Goal: Information Seeking & Learning: Learn about a topic

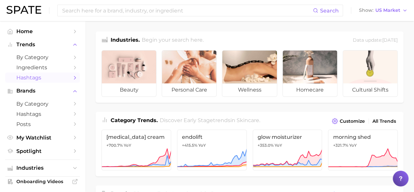
click at [38, 73] on link "Hashtags" at bounding box center [42, 77] width 75 height 10
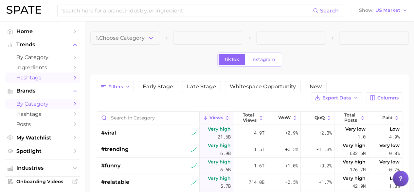
click at [48, 103] on span "by Category" at bounding box center [42, 104] width 52 height 6
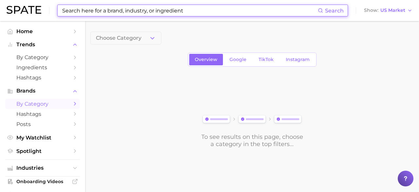
click at [122, 14] on input at bounding box center [190, 10] width 257 height 11
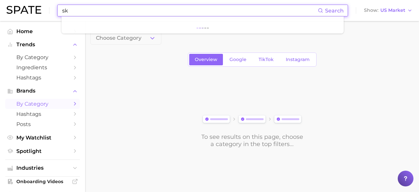
type input "s"
type input "b"
type input "n"
type input "r"
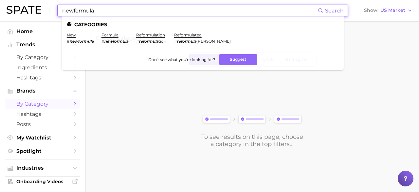
type input "newformula"
click at [85, 40] on em "newformula" at bounding box center [81, 41] width 24 height 5
click at [70, 35] on link "new" at bounding box center [71, 34] width 9 height 5
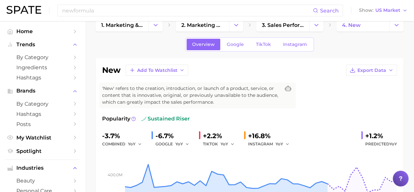
scroll to position [12, 0]
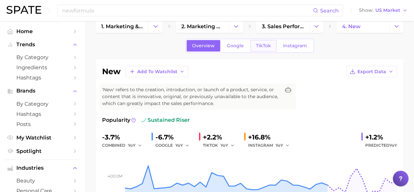
click at [271, 44] on link "TikTok" at bounding box center [264, 45] width 26 height 11
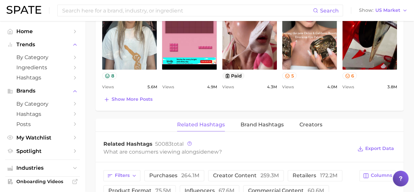
scroll to position [398, 0]
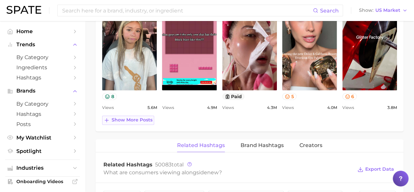
click at [144, 121] on span "Show more posts" at bounding box center [132, 120] width 41 height 6
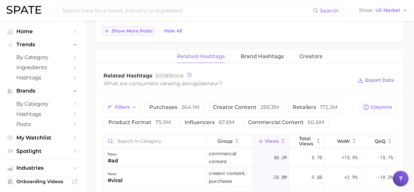
scroll to position [623, 0]
